Goal: Information Seeking & Learning: Learn about a topic

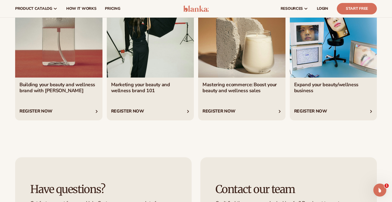
scroll to position [1824, 0]
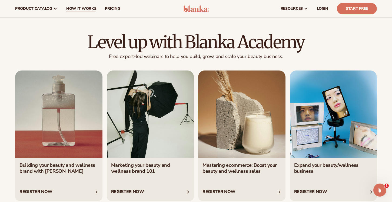
click at [78, 5] on link "How It Works" at bounding box center [81, 8] width 39 height 17
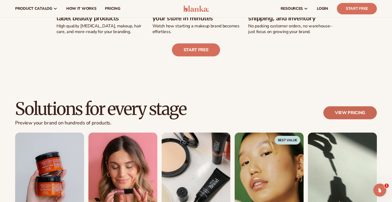
scroll to position [239, 0]
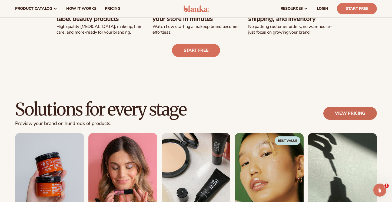
click at [339, 111] on link "View pricing" at bounding box center [351, 113] width 54 height 13
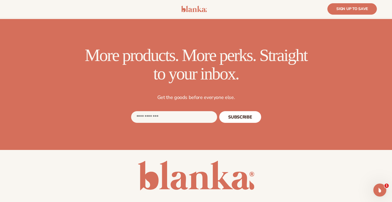
scroll to position [1629, 0]
